Goal: Information Seeking & Learning: Check status

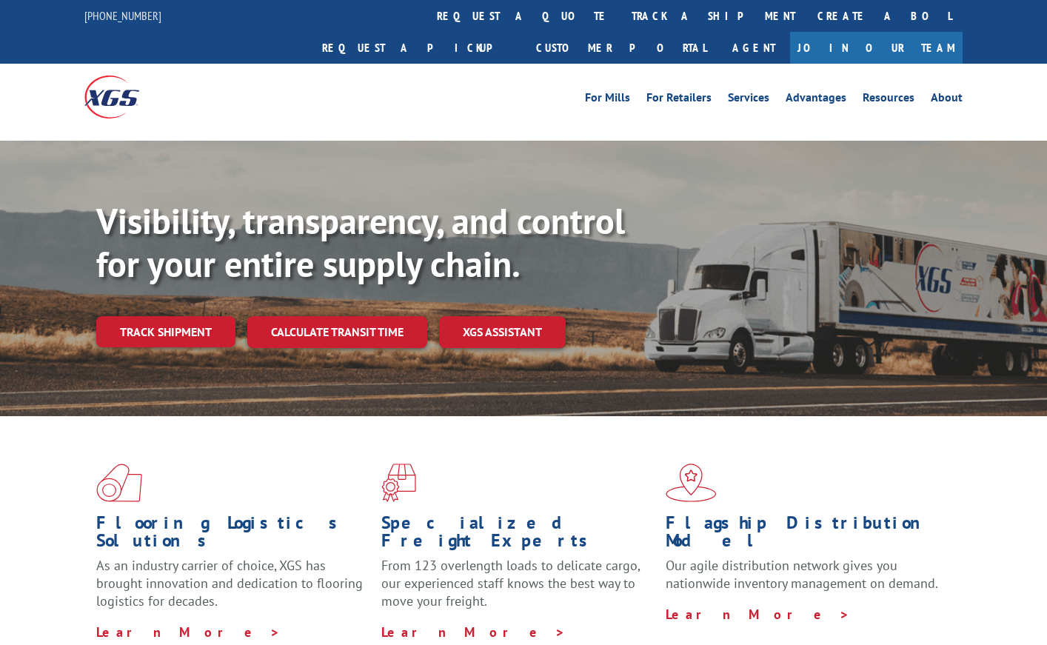
drag, startPoint x: 489, startPoint y: 18, endPoint x: 481, endPoint y: 33, distance: 17.5
click at [620, 18] on link "track a shipment" at bounding box center [713, 16] width 186 height 32
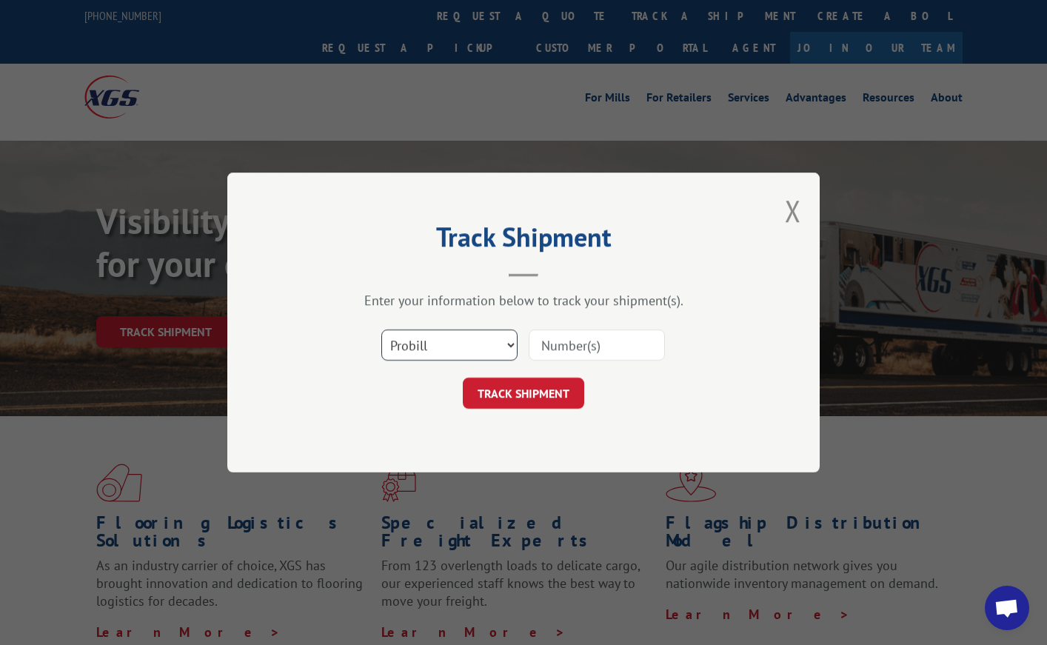
click at [443, 337] on select "Select category... Probill BOL PO" at bounding box center [449, 344] width 136 height 31
click at [570, 334] on input at bounding box center [597, 344] width 136 height 31
paste input "17496884"
type input "17496884"
click at [510, 388] on button "TRACK SHIPMENT" at bounding box center [523, 393] width 121 height 31
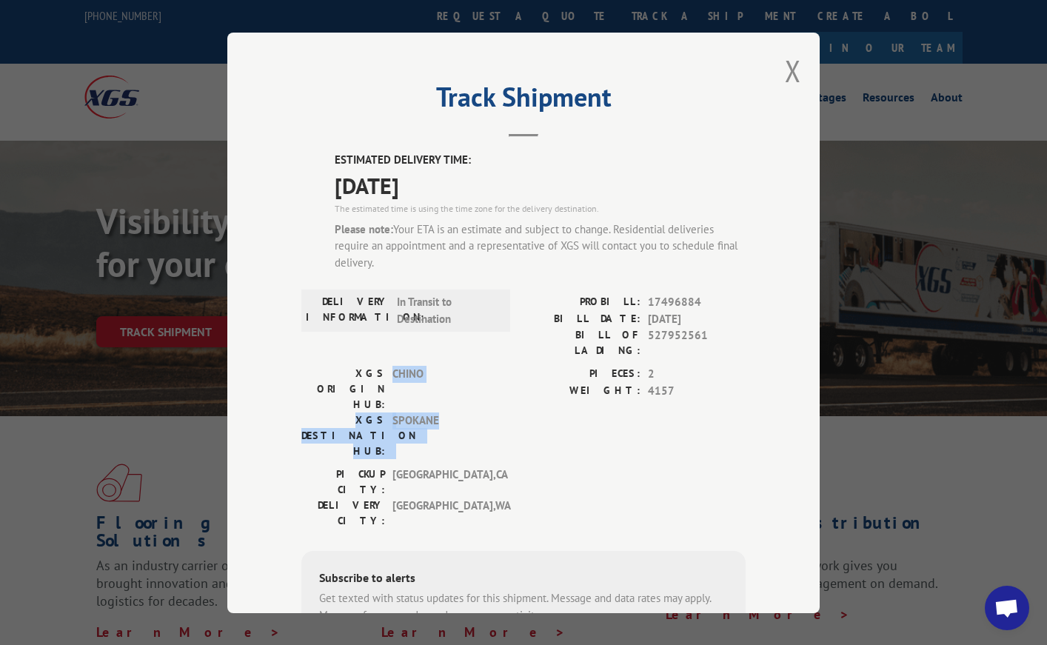
drag, startPoint x: 389, startPoint y: 365, endPoint x: 436, endPoint y: 372, distance: 48.0
click at [436, 372] on div "XGS ORIGIN HUB: CHINO XGS DESTINATION HUB: [GEOGRAPHIC_DATA]" at bounding box center [401, 412] width 200 height 93
copy div "CHINO XGS DESTINATION HUB: [GEOGRAPHIC_DATA]"
click at [306, 295] on label "DELIVERY INFORMATION:" at bounding box center [348, 310] width 84 height 33
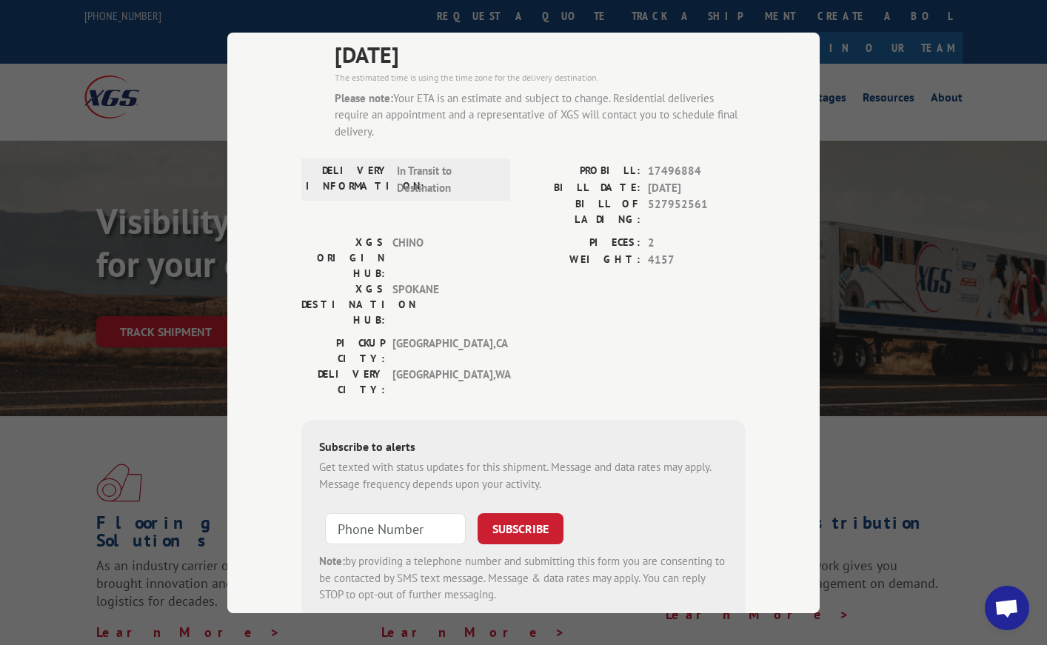
scroll to position [148, 0]
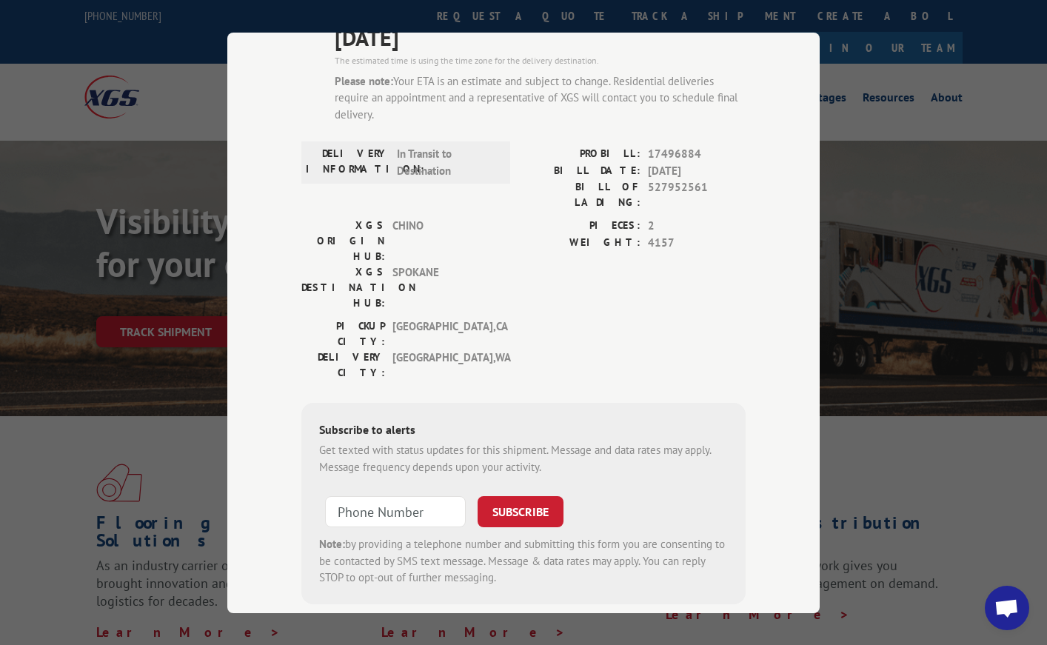
click at [506, 318] on div "[GEOGRAPHIC_DATA]: [GEOGRAPHIC_DATA] , [GEOGRAPHIC_DATA] DELIVERY CITY: [GEOGRA…" at bounding box center [523, 353] width 444 height 70
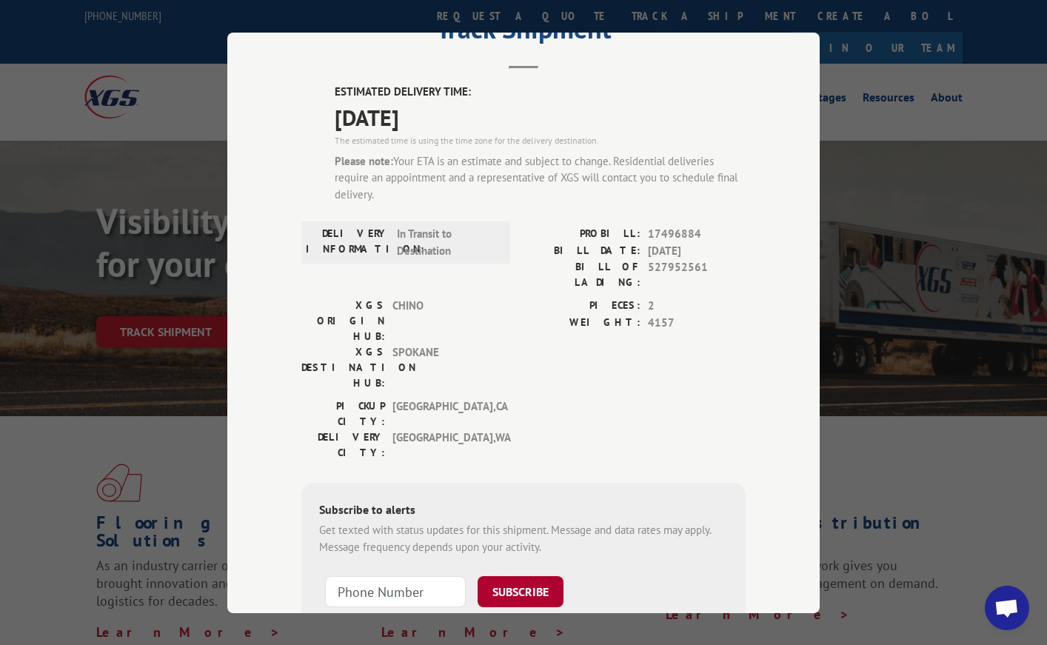
scroll to position [0, 0]
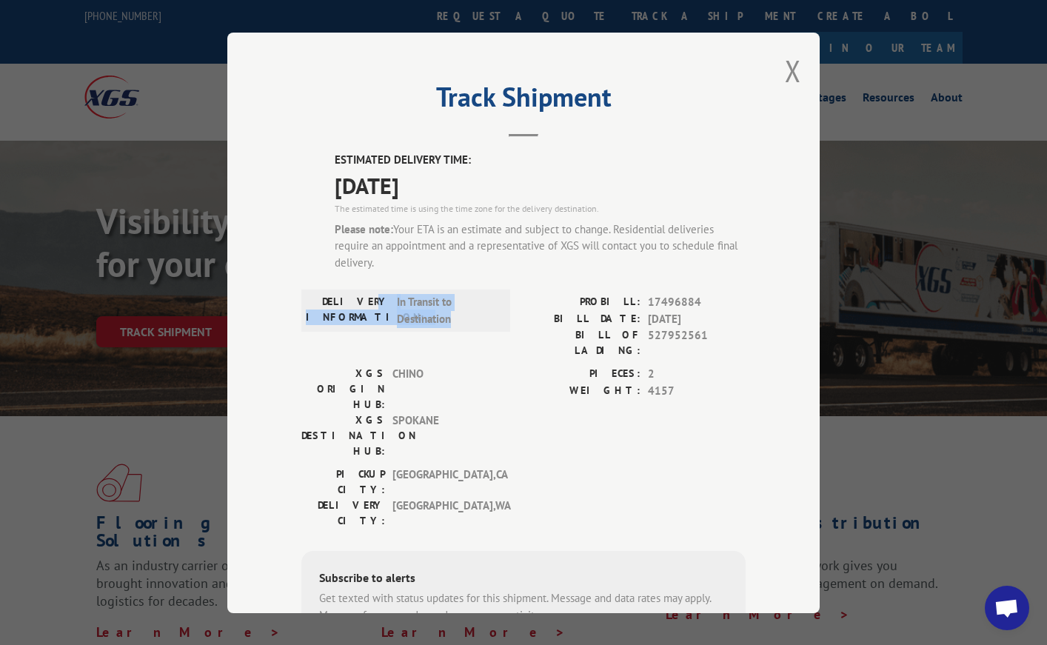
drag, startPoint x: 378, startPoint y: 300, endPoint x: 456, endPoint y: 318, distance: 79.9
click at [456, 318] on div "DELIVERY INFORMATION: In Transit to Destination" at bounding box center [406, 310] width 200 height 33
click at [369, 298] on label "DELIVERY INFORMATION:" at bounding box center [348, 310] width 84 height 33
drag, startPoint x: 341, startPoint y: 301, endPoint x: 418, endPoint y: 311, distance: 78.4
click at [418, 311] on div "DELIVERY INFORMATION: In Transit to Destination" at bounding box center [406, 310] width 200 height 33
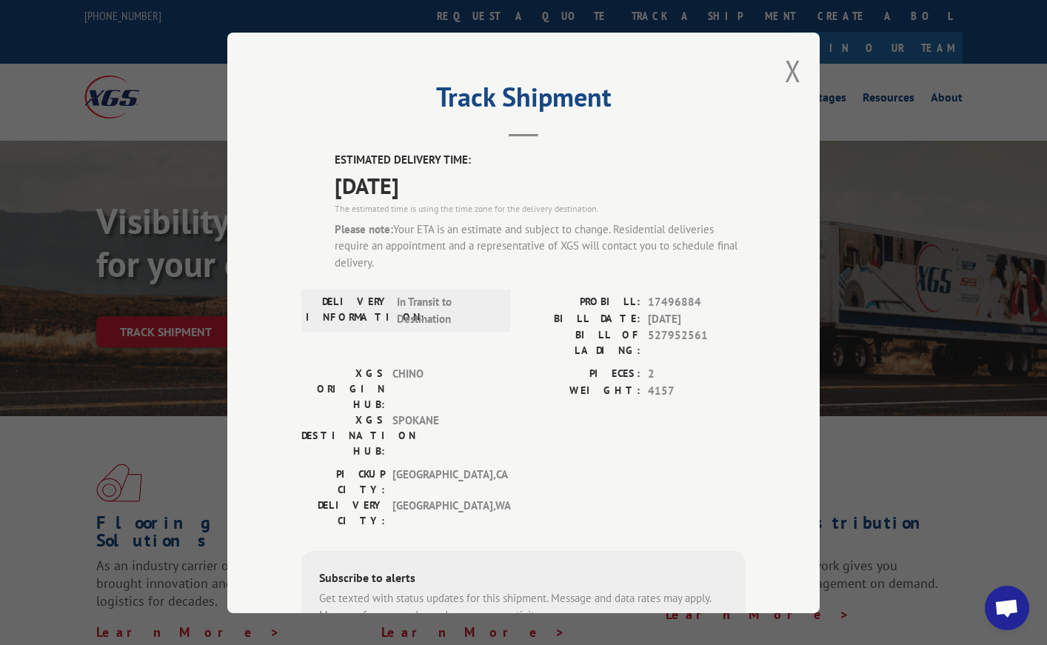
click at [648, 466] on div "[GEOGRAPHIC_DATA]: [GEOGRAPHIC_DATA] , [GEOGRAPHIC_DATA] DELIVERY CITY: [GEOGRA…" at bounding box center [523, 501] width 444 height 70
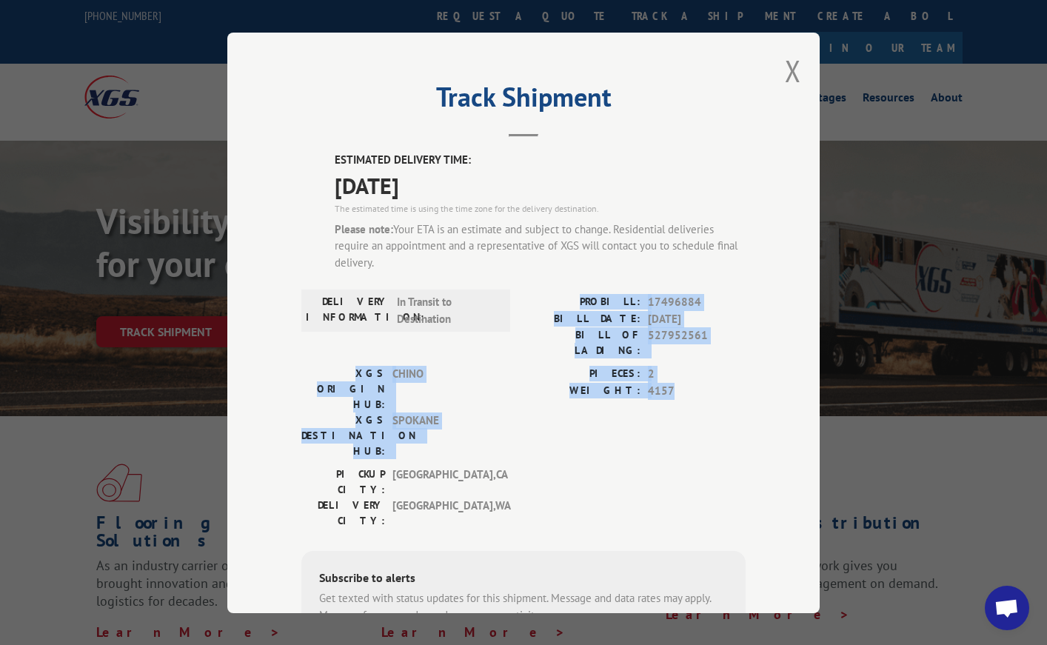
drag, startPoint x: 684, startPoint y: 381, endPoint x: 593, endPoint y: 304, distance: 118.8
click at [593, 304] on div "ESTIMATED DELIVERY TIME: [DATE] The estimated time is using the time zone for t…" at bounding box center [523, 452] width 444 height 600
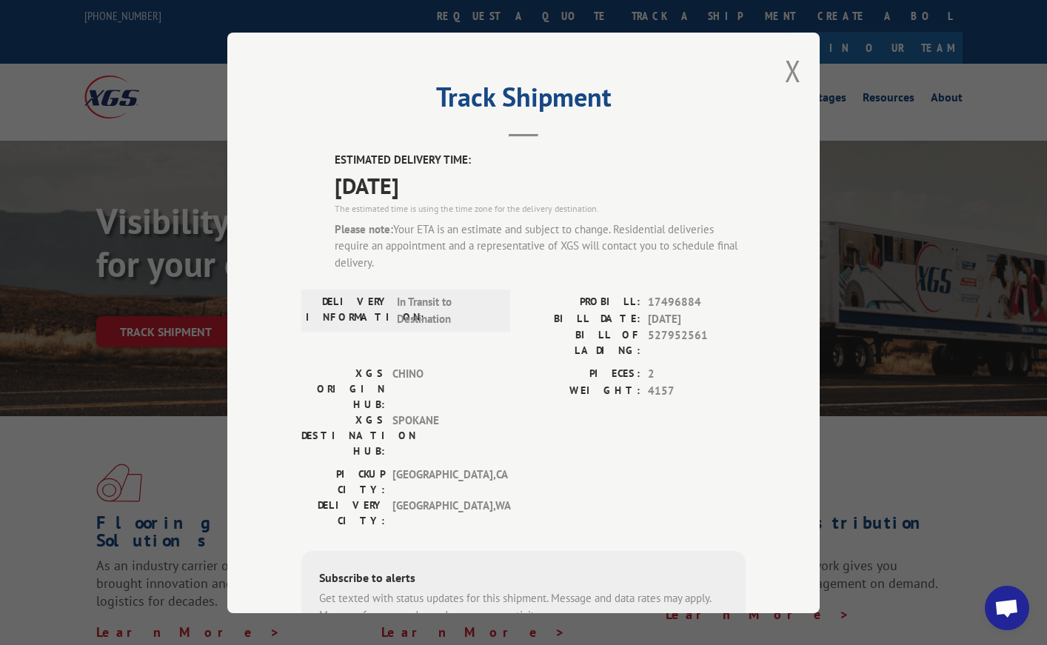
click at [505, 466] on div "[GEOGRAPHIC_DATA]: [GEOGRAPHIC_DATA] , [GEOGRAPHIC_DATA] DELIVERY CITY: [GEOGRA…" at bounding box center [523, 501] width 444 height 70
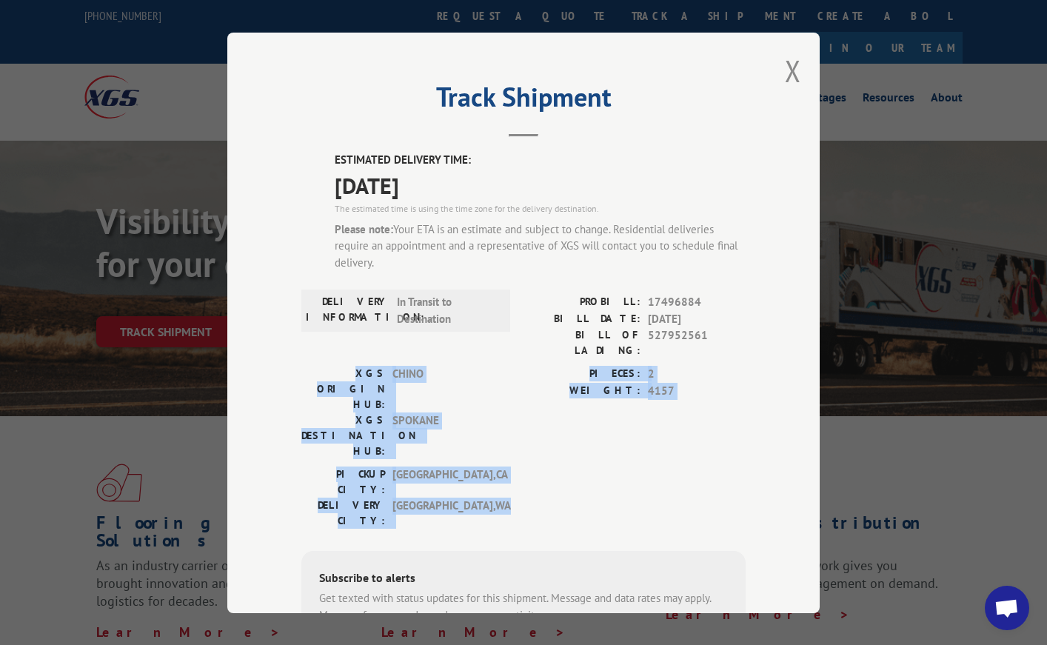
drag, startPoint x: 299, startPoint y: 356, endPoint x: 440, endPoint y: 450, distance: 169.8
click at [440, 450] on div "ESTIMATED DELIVERY TIME: [DATE] The estimated time is using the time zone for t…" at bounding box center [523, 452] width 444 height 600
click at [384, 466] on div "[GEOGRAPHIC_DATA]: [GEOGRAPHIC_DATA] , [GEOGRAPHIC_DATA]" at bounding box center [401, 481] width 200 height 31
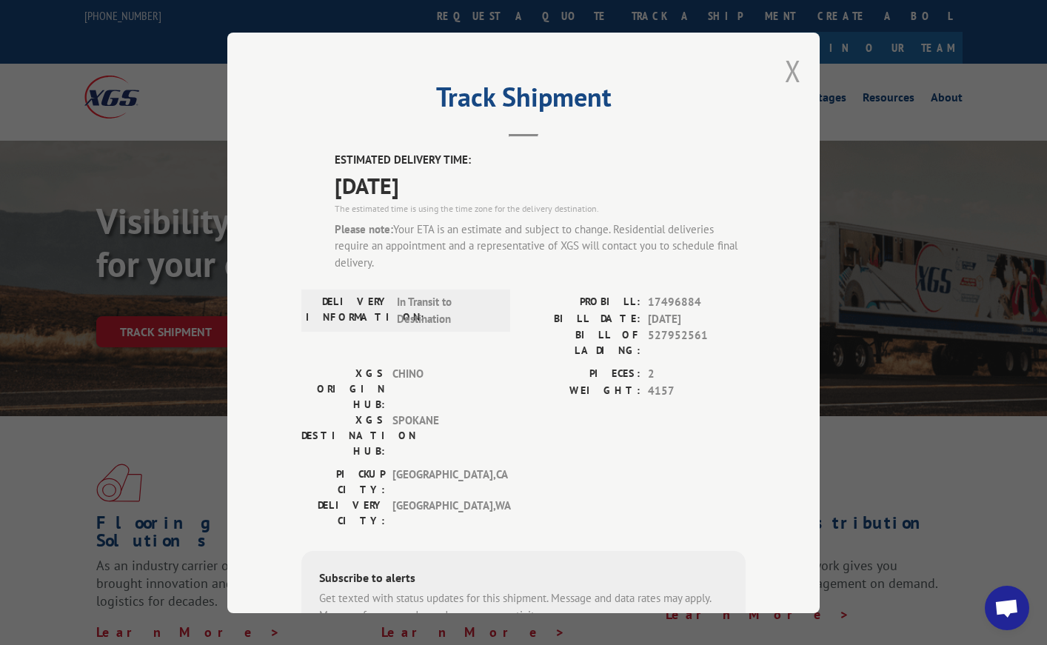
click at [785, 67] on button "Close modal" at bounding box center [793, 70] width 16 height 39
